Goal: Task Accomplishment & Management: Manage account settings

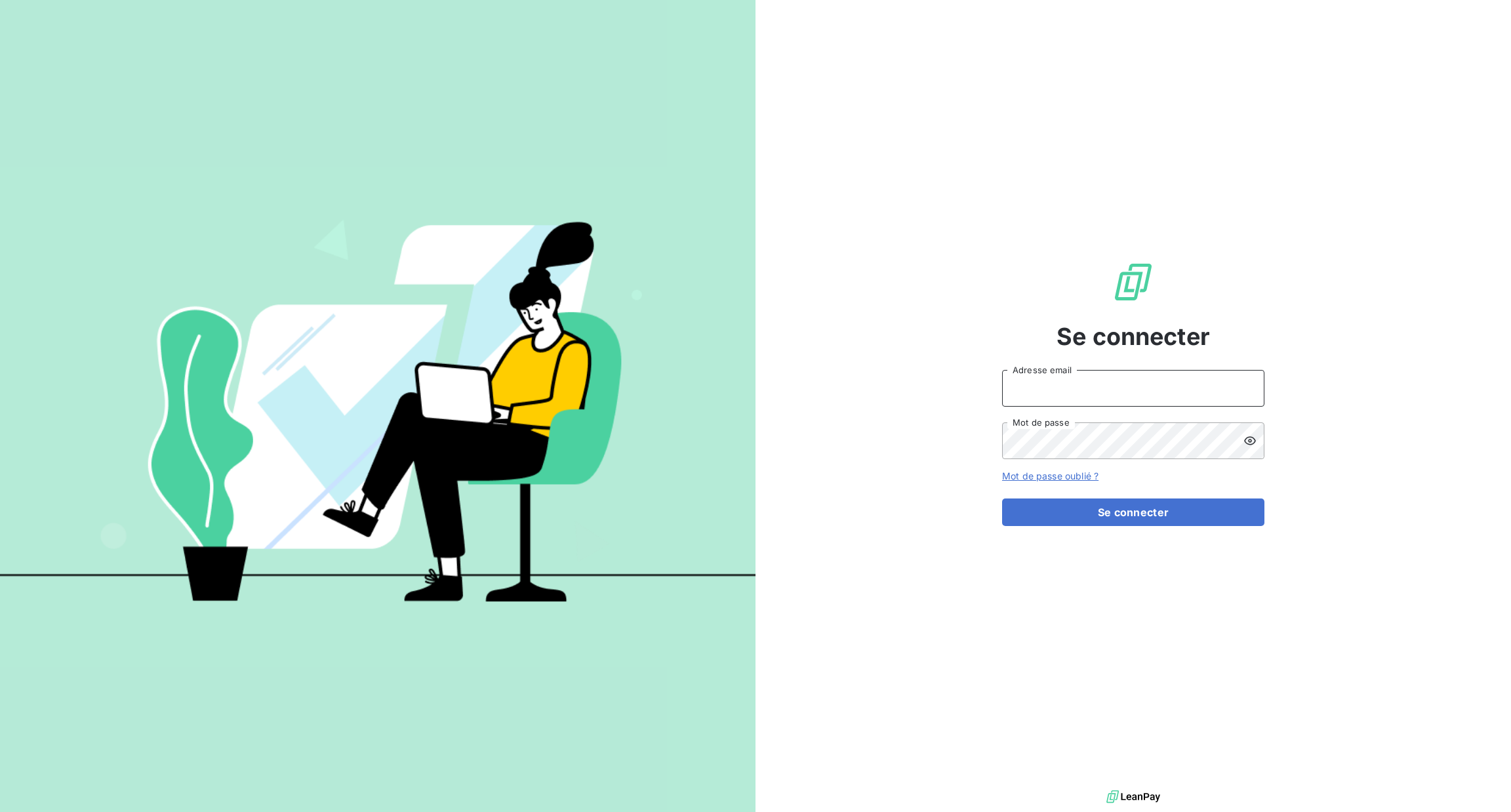
type input "[PERSON_NAME][EMAIL_ADDRESS][DOMAIN_NAME]"
click at [1148, 494] on form "[PERSON_NAME][EMAIL_ADDRESS][DOMAIN_NAME] Adresse email Mot de passe Mot de pas…" at bounding box center [1134, 448] width 263 height 156
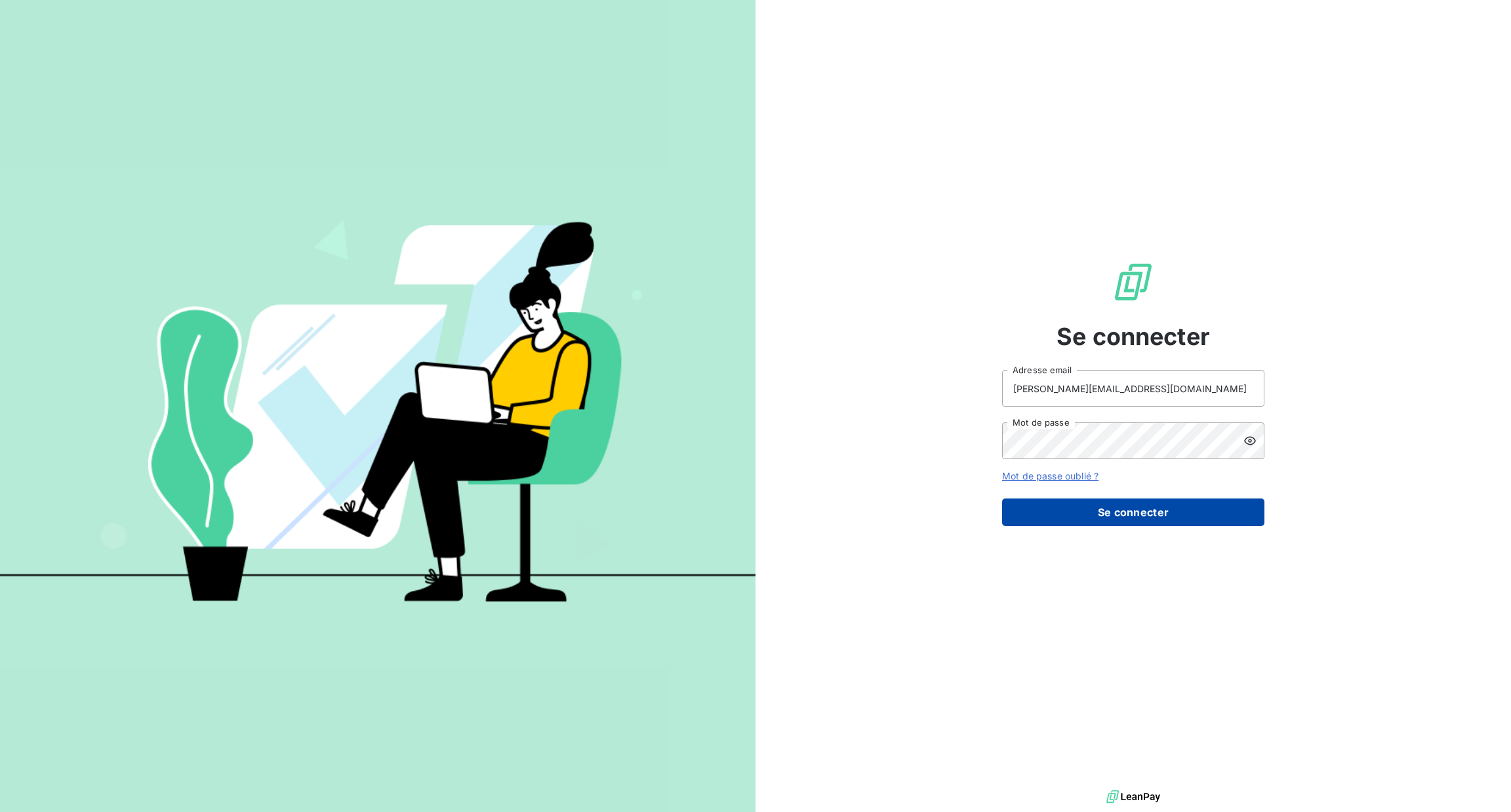
click at [1148, 509] on button "Se connecter" at bounding box center [1134, 513] width 263 height 28
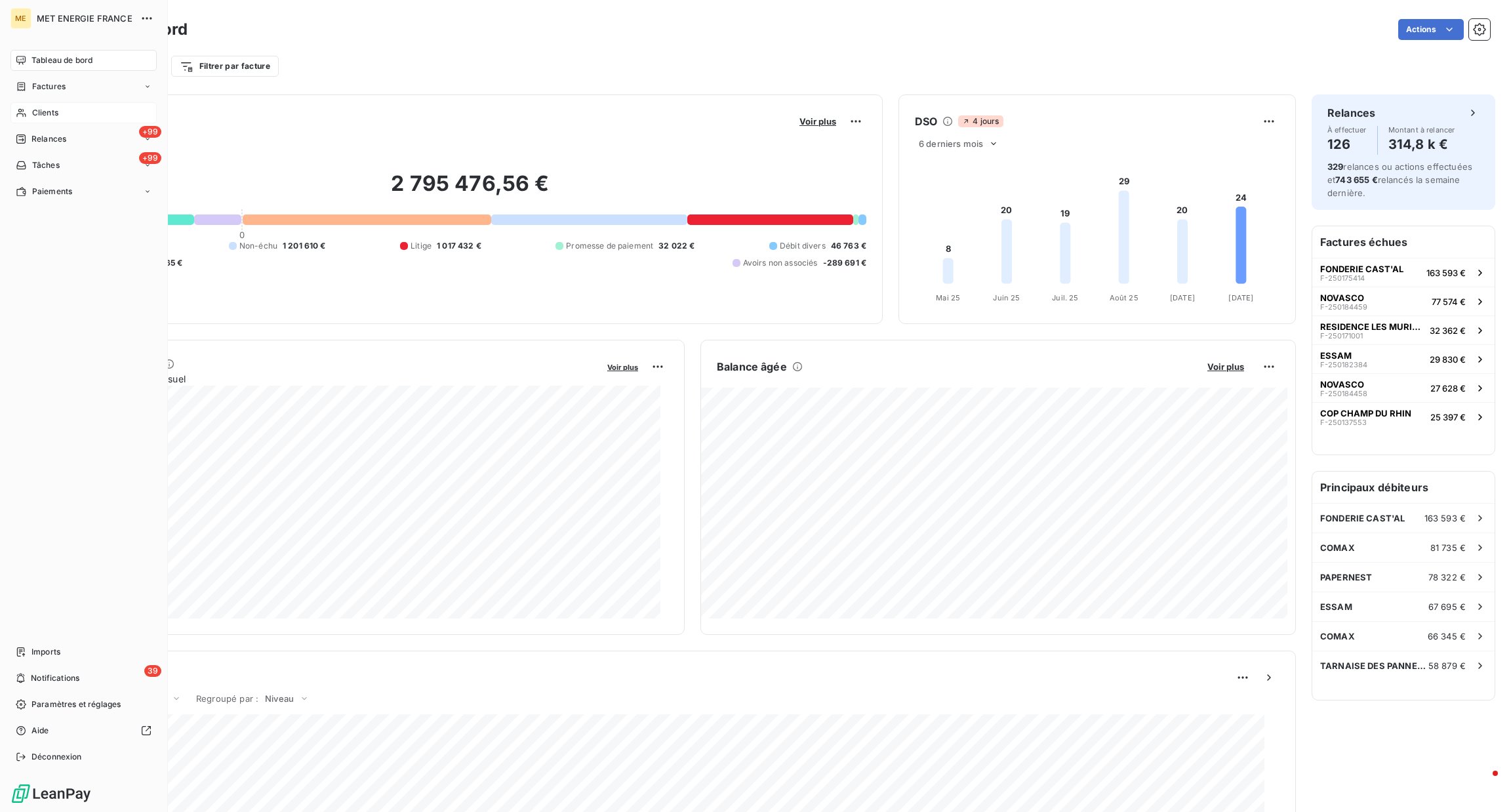
click at [39, 111] on span "Clients" at bounding box center [46, 113] width 26 height 12
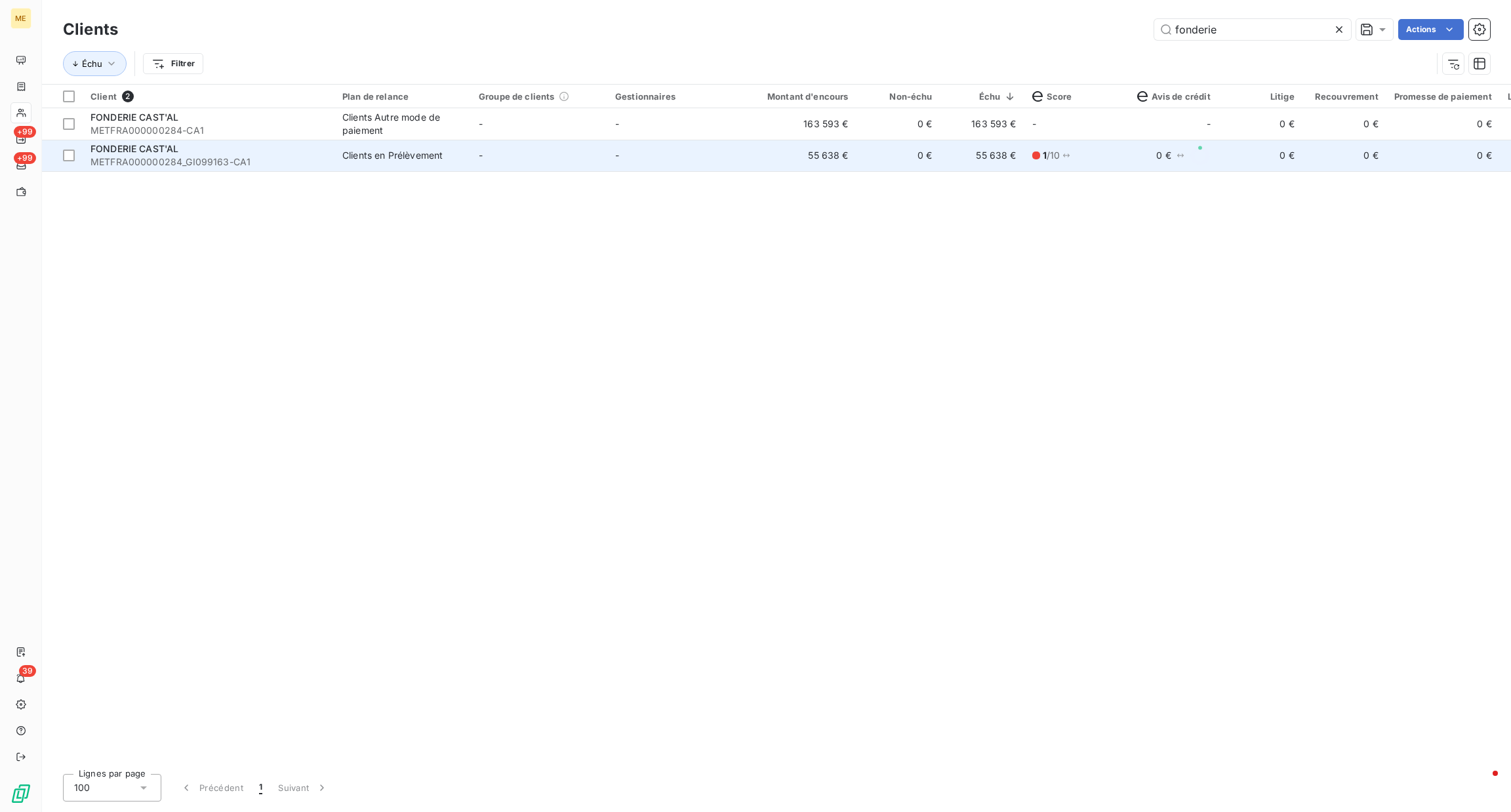
type input "fonderie"
click at [226, 164] on span "METFRA000000284_GI099163-CA1" at bounding box center [209, 162] width 236 height 13
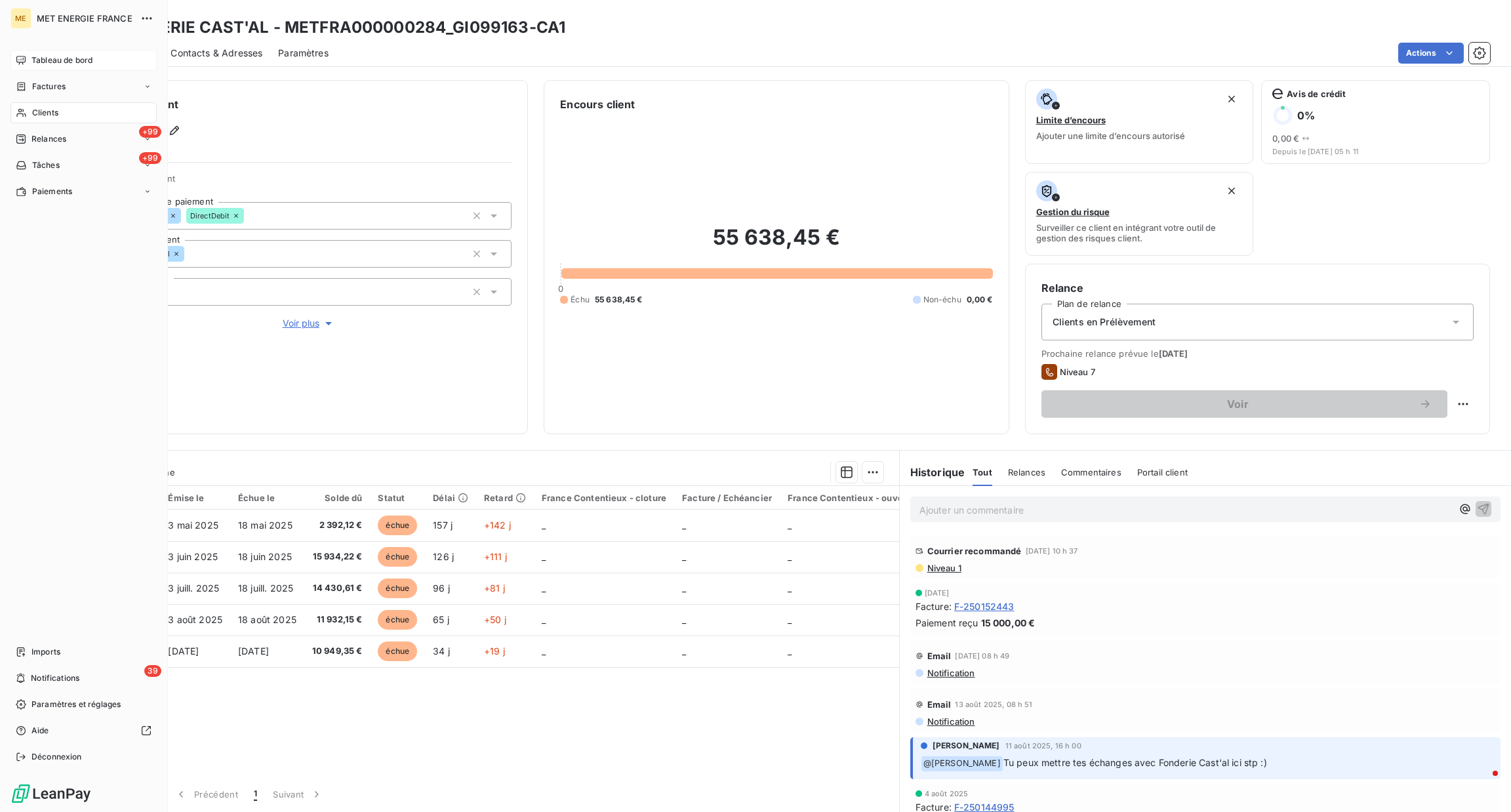
click at [16, 59] on icon at bounding box center [21, 59] width 9 height 9
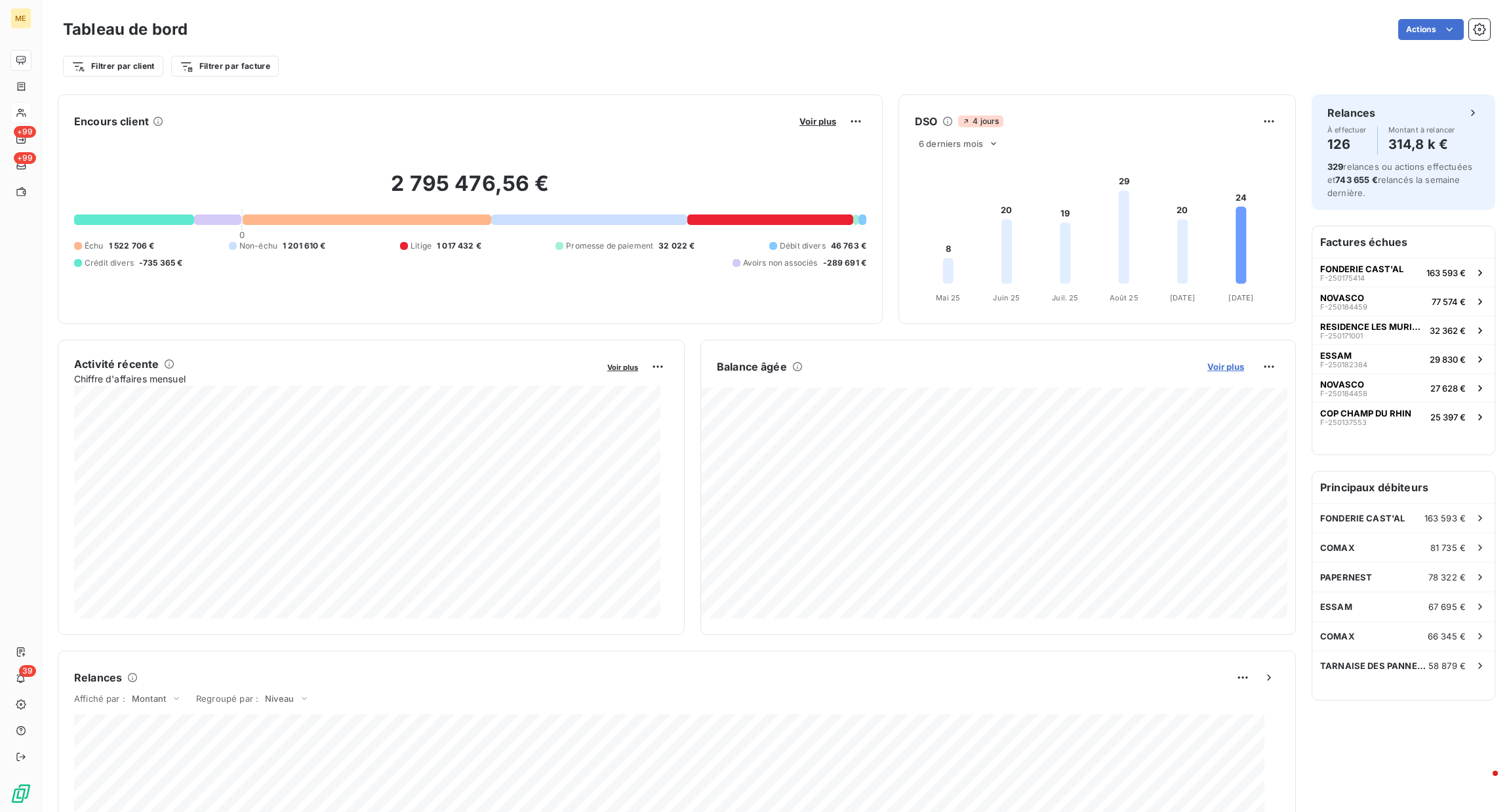
click at [1207, 370] on span "Voir plus" at bounding box center [1226, 367] width 37 height 11
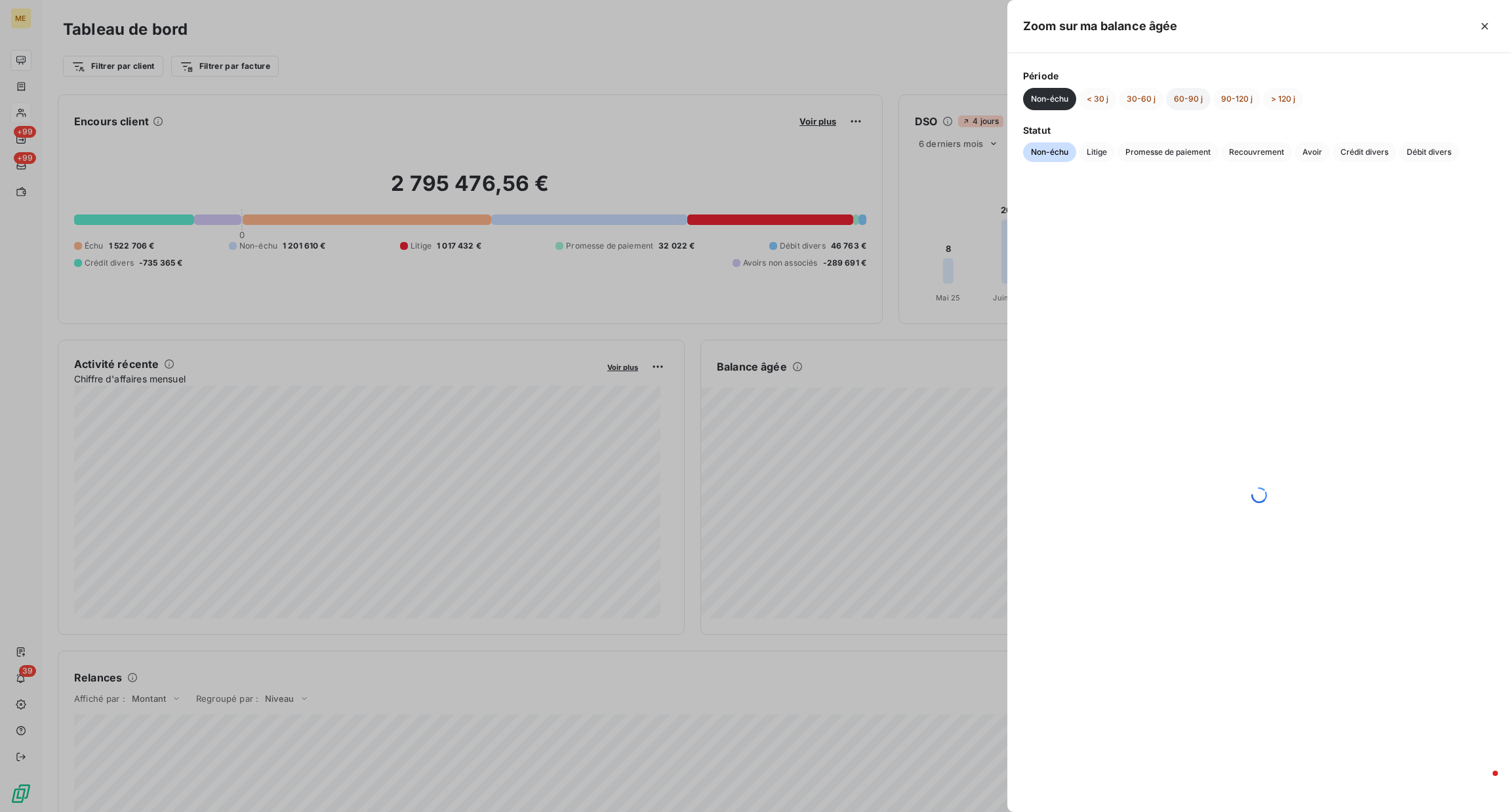
click at [1191, 104] on button "60-90 j" at bounding box center [1189, 99] width 45 height 22
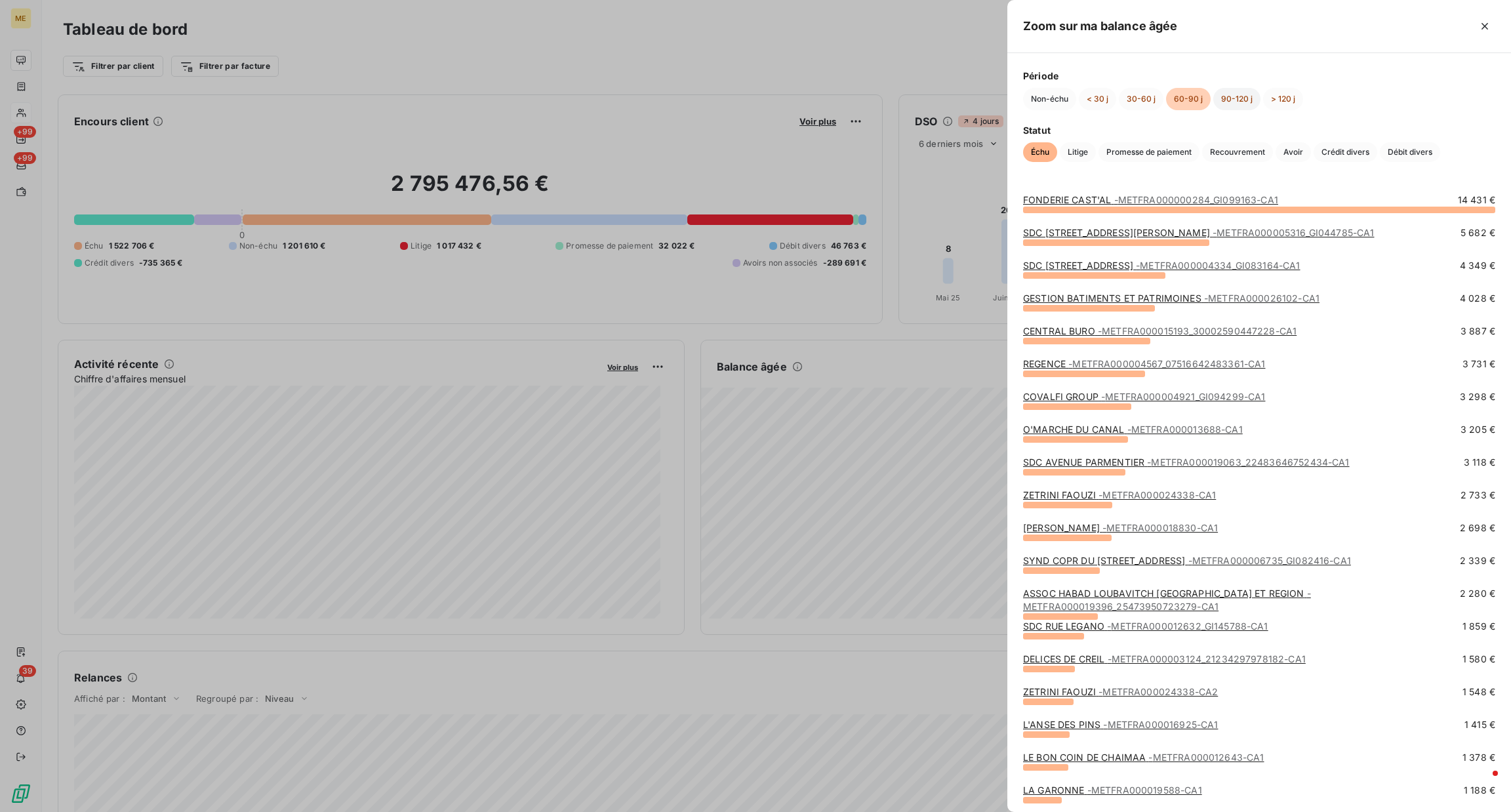
click at [1234, 103] on button "90-120 j" at bounding box center [1237, 99] width 48 height 22
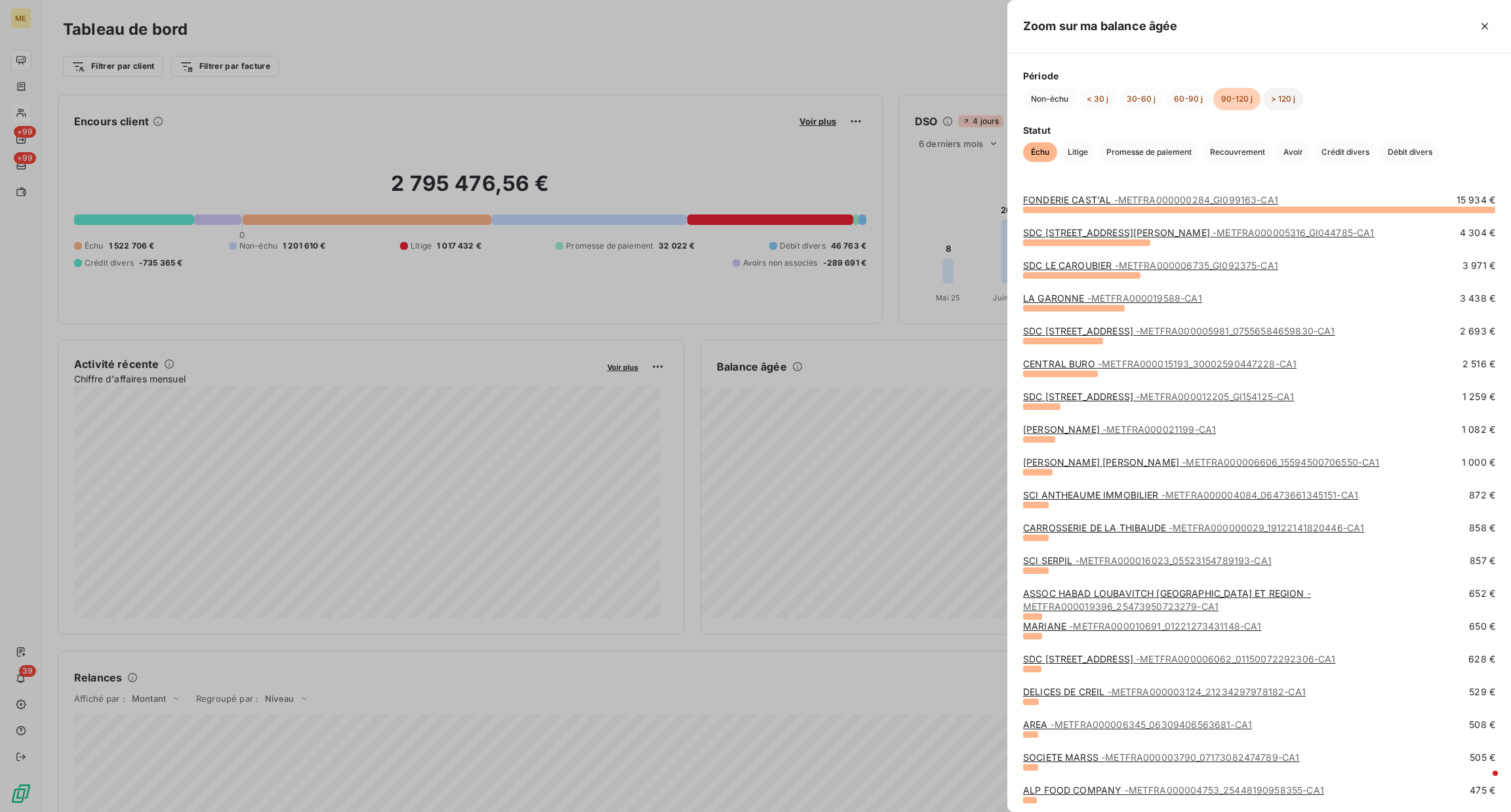
click at [1277, 96] on button "> 120 j" at bounding box center [1283, 99] width 40 height 22
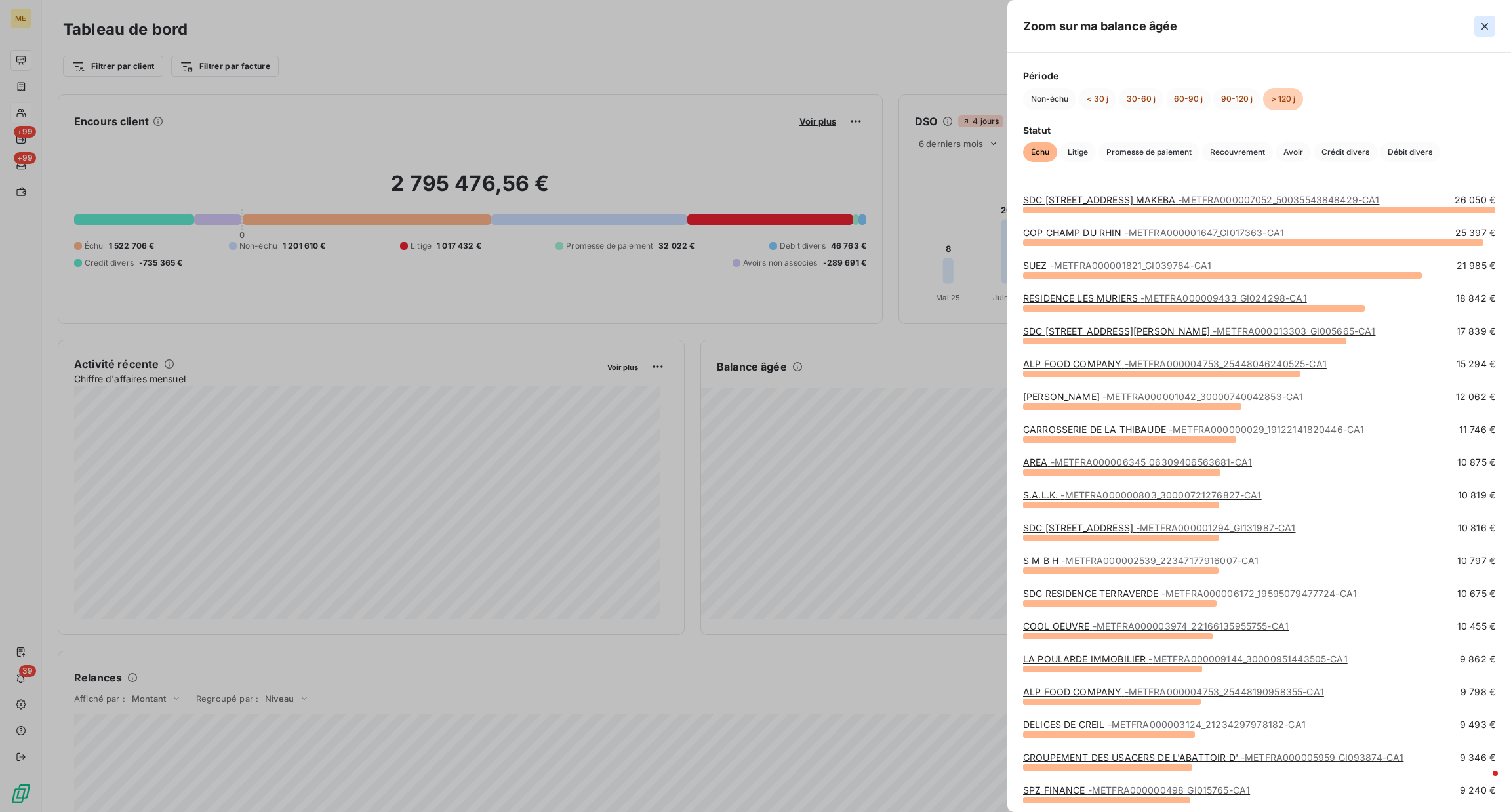
click at [1487, 25] on icon "button" at bounding box center [1485, 26] width 13 height 13
